Goal: Task Accomplishment & Management: Manage account settings

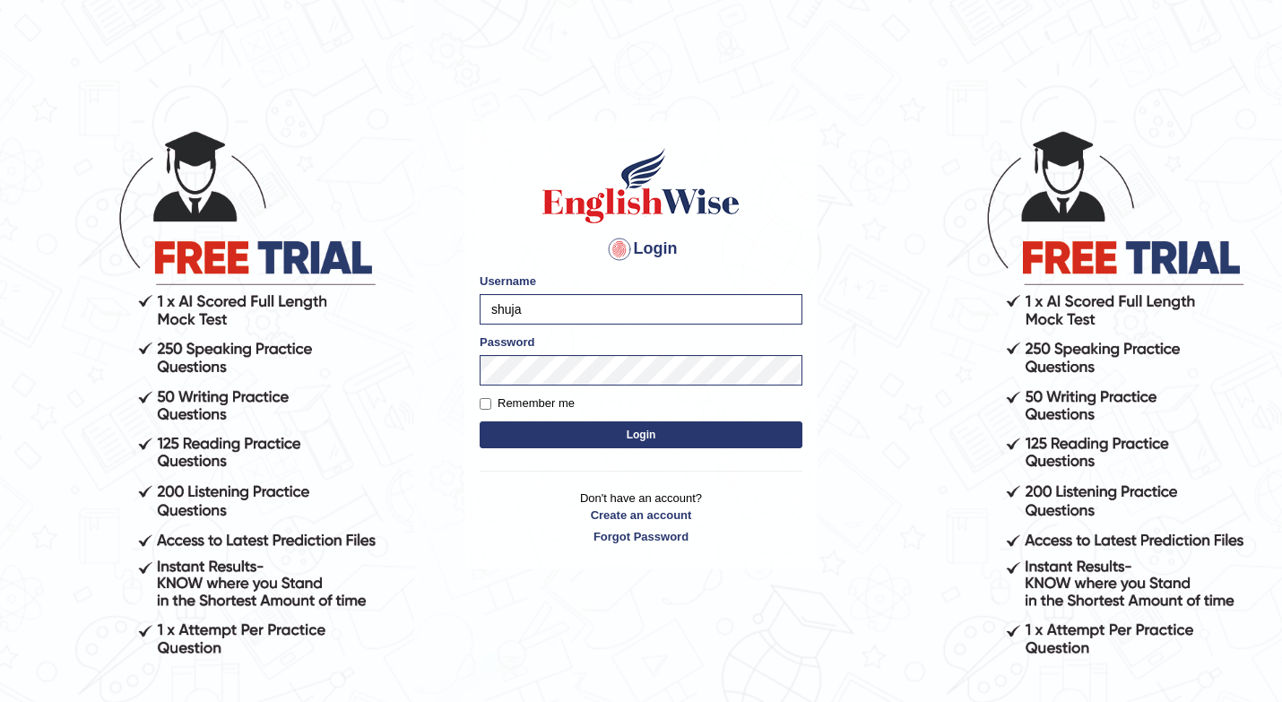
click at [529, 436] on button "Login" at bounding box center [641, 435] width 323 height 27
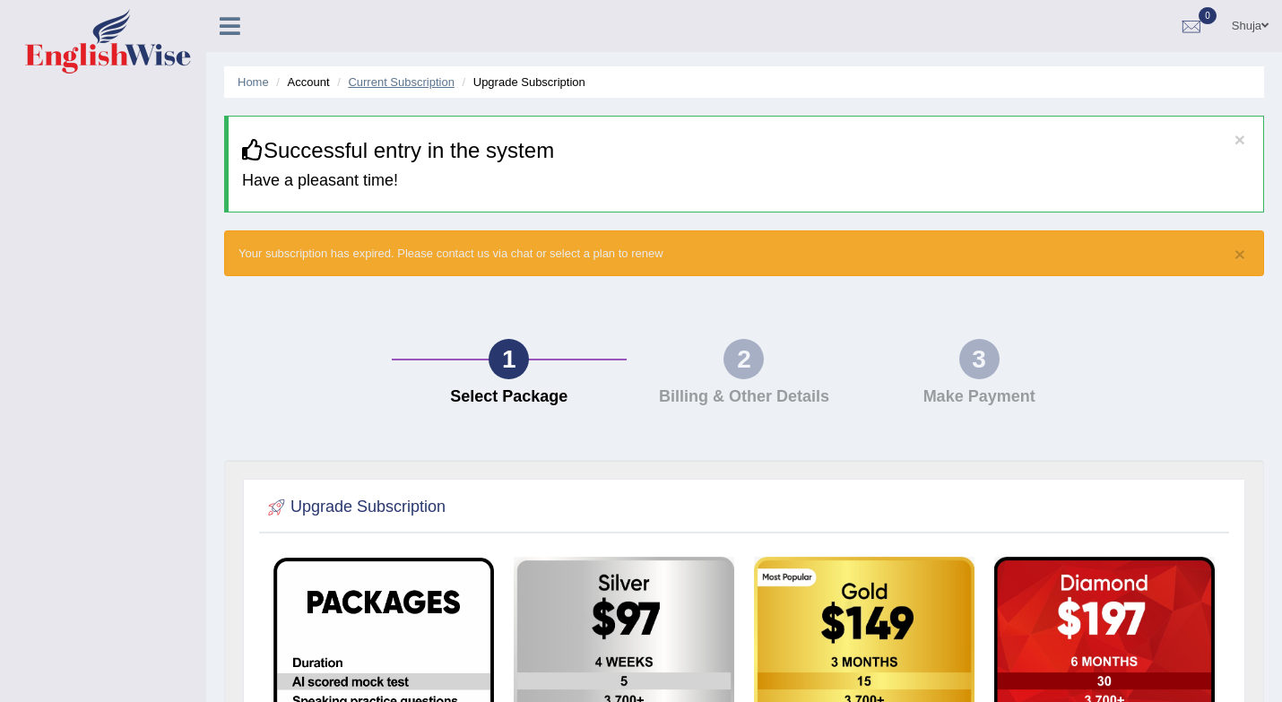
click at [405, 80] on link "Current Subscription" at bounding box center [401, 81] width 107 height 13
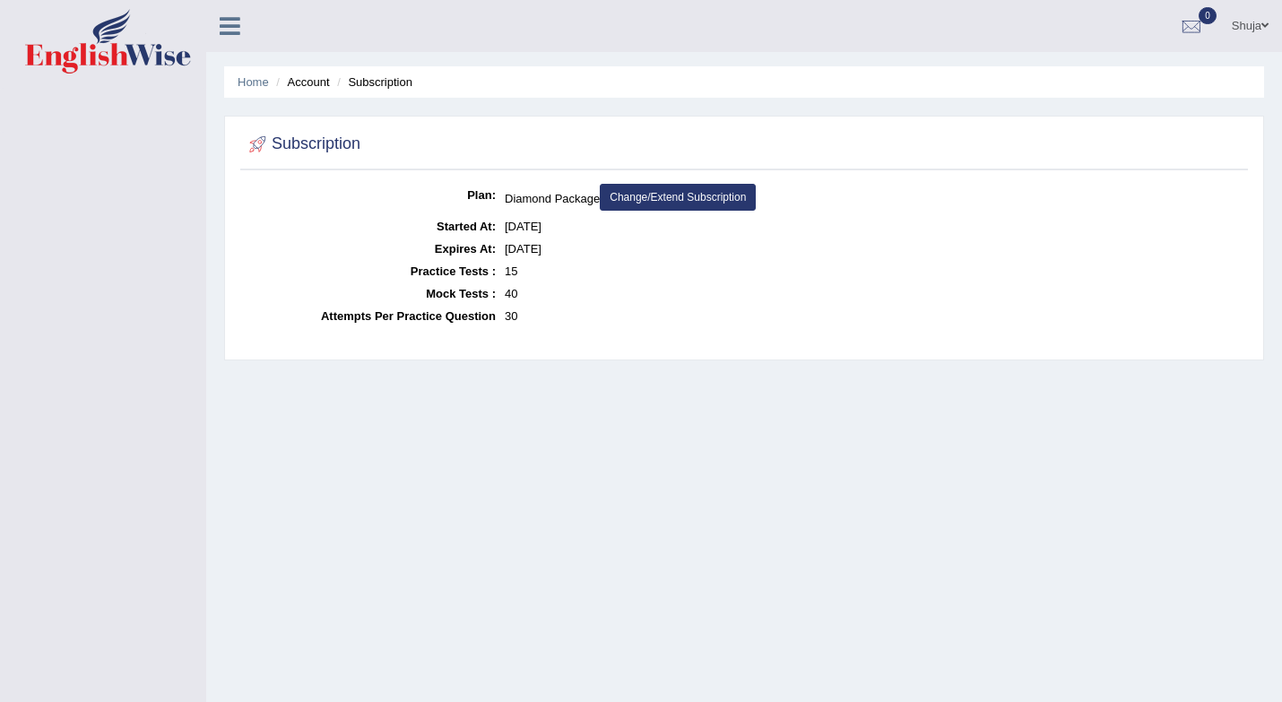
click at [721, 192] on link "Change/Extend Subscription" at bounding box center [678, 197] width 156 height 27
